Goal: Feedback & Contribution: Leave review/rating

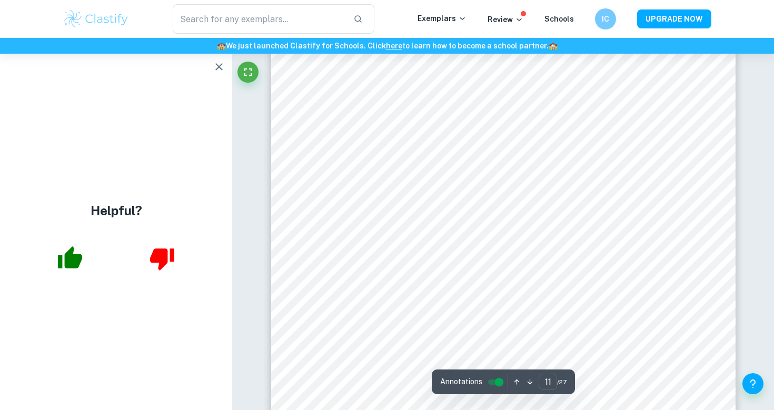
scroll to position [7180, 0]
click at [216, 62] on icon "button" at bounding box center [219, 67] width 13 height 13
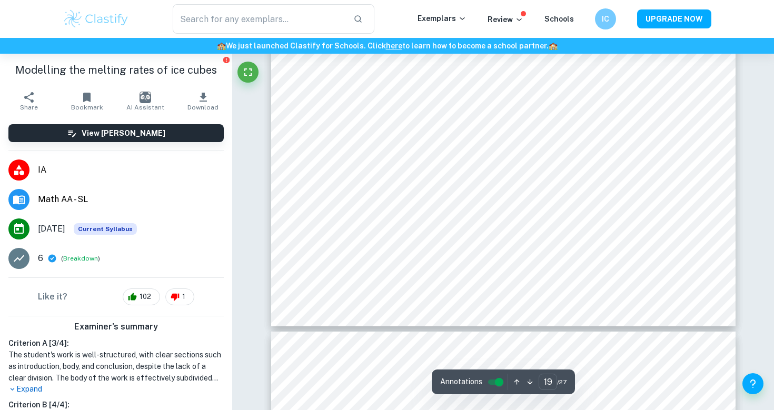
type input "20"
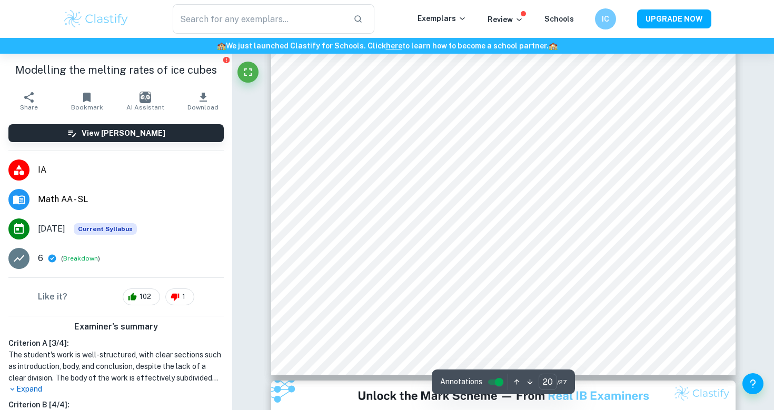
scroll to position [13189, 0]
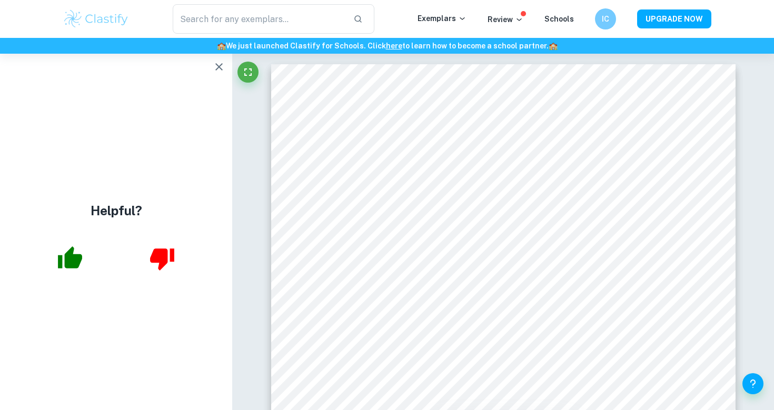
click at [221, 74] on button "button" at bounding box center [218, 66] width 21 height 21
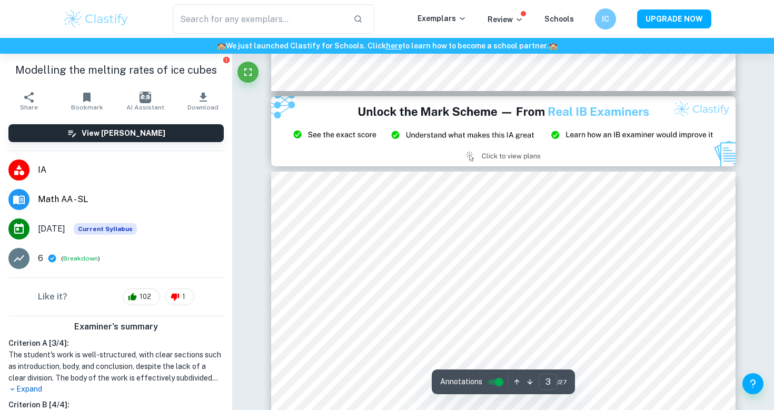
scroll to position [1346, 0]
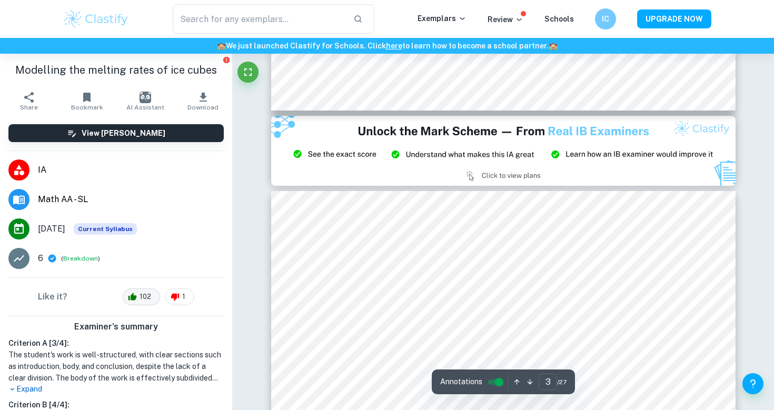
click at [139, 296] on span "102" at bounding box center [145, 297] width 23 height 11
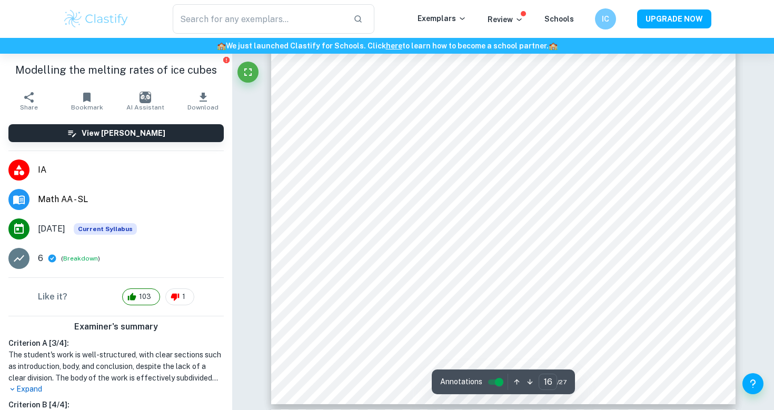
scroll to position [10532, 0]
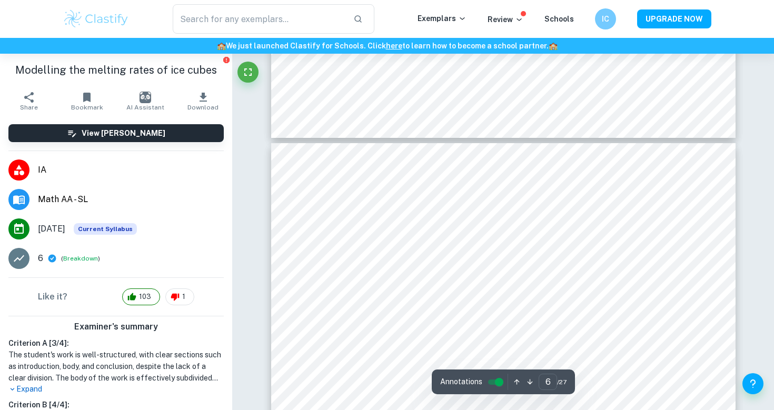
type input "5"
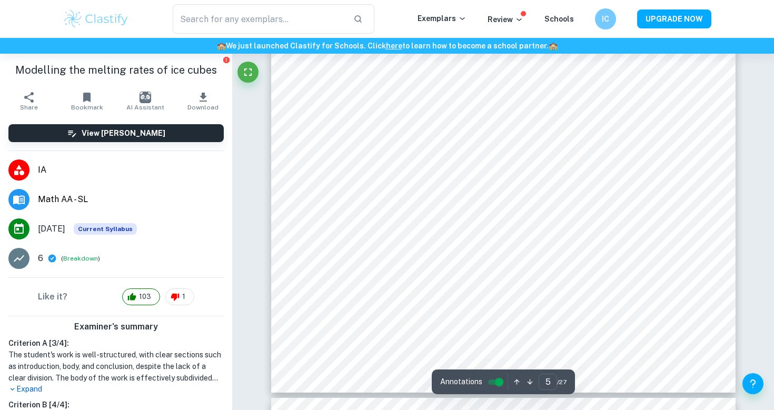
scroll to position [3126, 0]
